Goal: Find specific page/section: Find specific page/section

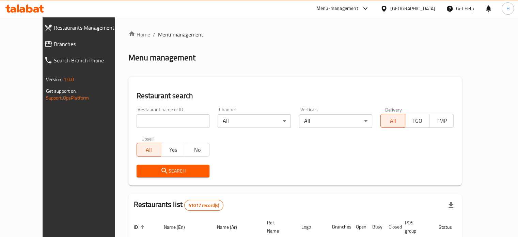
click at [157, 121] on input "search" at bounding box center [173, 121] width 73 height 14
type input "آ"
type input "nom nom"
click button "Search" at bounding box center [173, 171] width 73 height 13
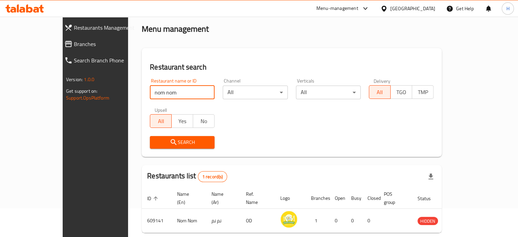
scroll to position [53, 0]
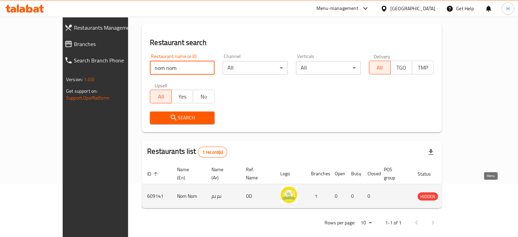
click at [462, 192] on icon "enhanced table" at bounding box center [458, 196] width 8 height 8
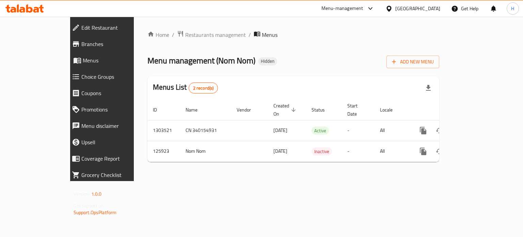
click at [33, 13] on div at bounding box center [24, 9] width 49 height 14
click at [23, 9] on icon at bounding box center [22, 10] width 6 height 6
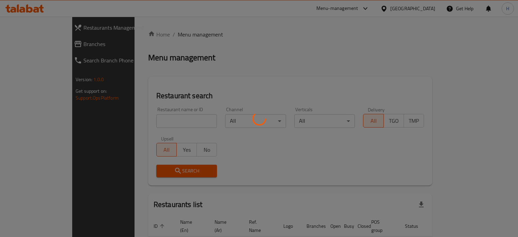
scroll to position [35, 0]
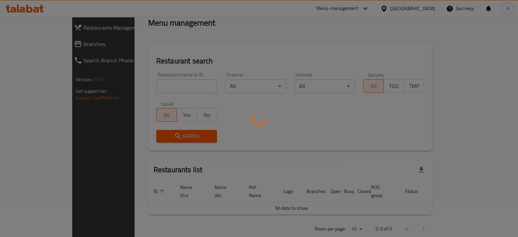
click at [145, 87] on div at bounding box center [259, 118] width 518 height 237
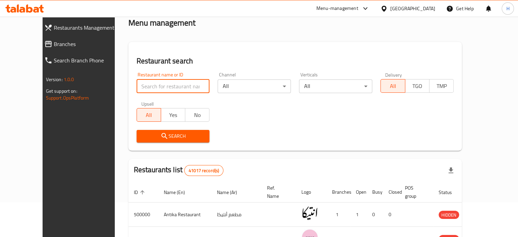
click at [137, 86] on input "search" at bounding box center [173, 86] width 73 height 14
type input "ى"
type input "Nom Nom"
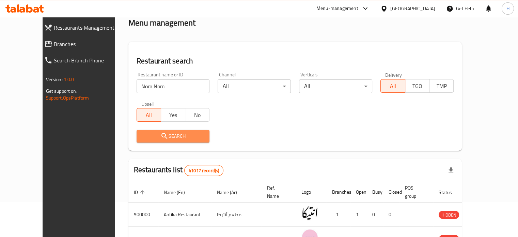
click at [164, 133] on span "Search" at bounding box center [173, 136] width 62 height 9
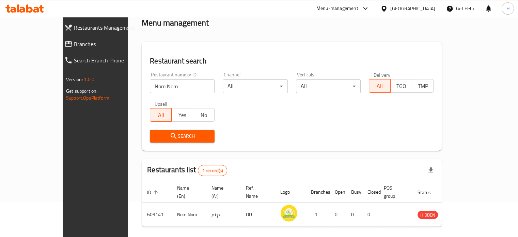
scroll to position [53, 0]
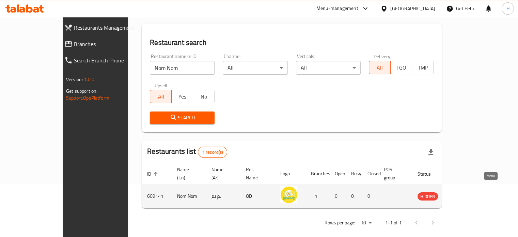
click at [460, 195] on icon "enhanced table" at bounding box center [459, 196] width 2 height 3
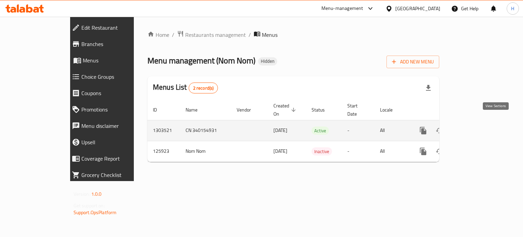
click at [481, 122] on link "enhanced table" at bounding box center [473, 130] width 16 height 16
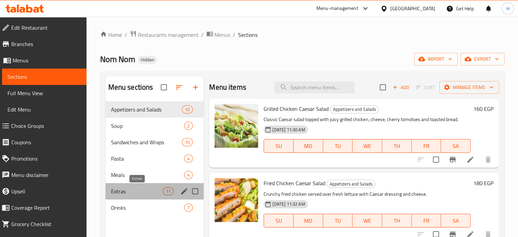
click at [133, 189] on span "Extras" at bounding box center [137, 191] width 52 height 8
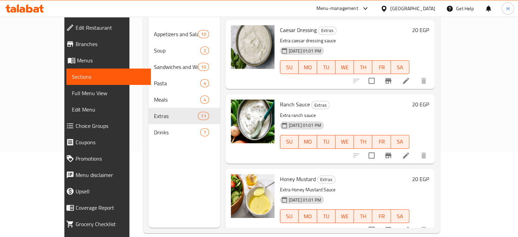
scroll to position [95, 0]
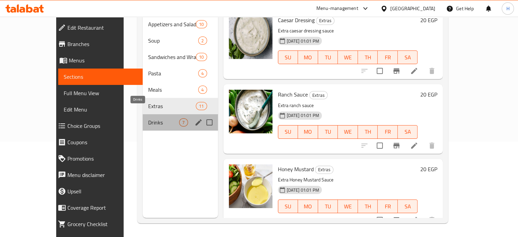
click at [148, 118] on span "Drinks" at bounding box center [163, 122] width 31 height 8
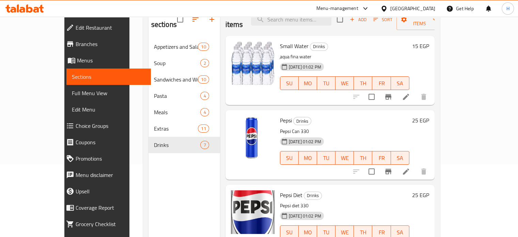
scroll to position [61, 0]
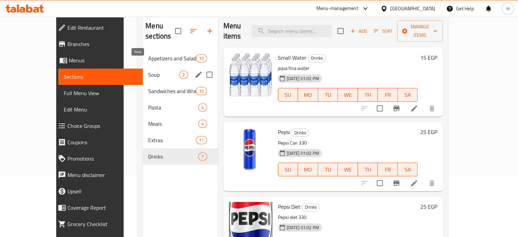
click at [148, 71] on span "Soup" at bounding box center [163, 75] width 31 height 8
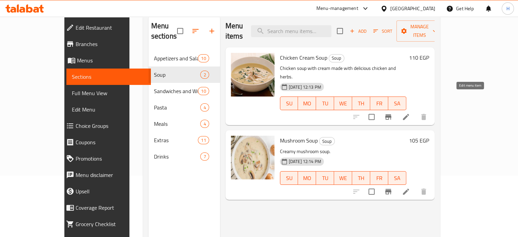
drag, startPoint x: 470, startPoint y: 100, endPoint x: 138, endPoint y: 48, distance: 336.7
click at [154, 54] on span "Appetizers and Salads" at bounding box center [176, 58] width 44 height 8
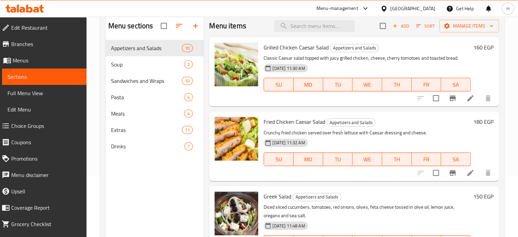
click at [276, 45] on span "Grilled Chicken Caesar Salad" at bounding box center [296, 47] width 65 height 10
copy h6 "Grilled Chicken Caesar Salad"
